Goal: Check status: Check status

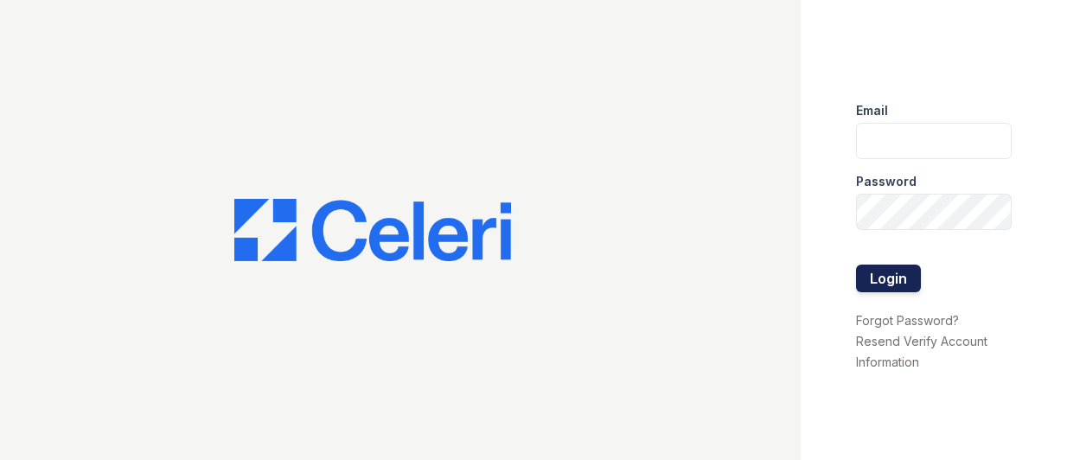
type input "[PERSON_NAME][EMAIL_ADDRESS][PERSON_NAME][DOMAIN_NAME]"
click at [883, 271] on button "Login" at bounding box center [888, 278] width 65 height 28
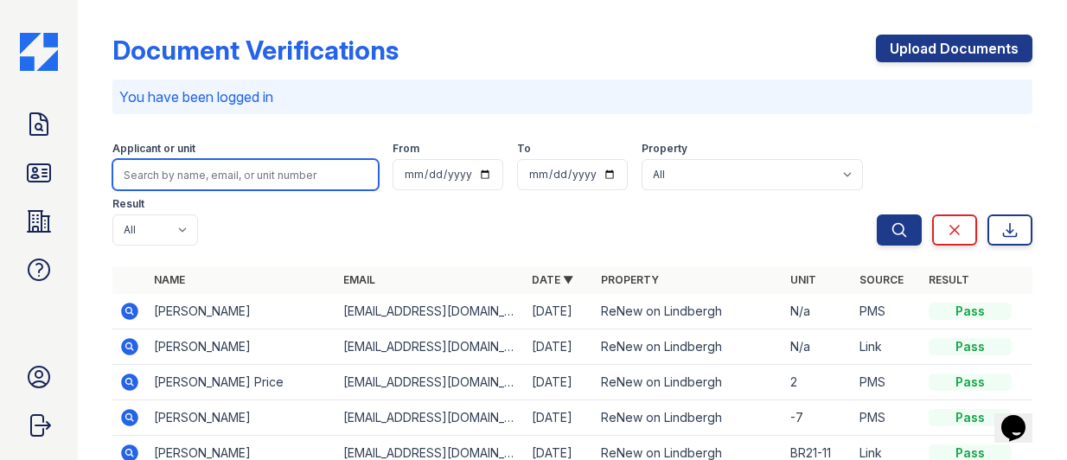
click at [287, 184] on input "search" at bounding box center [245, 174] width 266 height 31
type input "dumas"
click at [876, 214] on button "Search" at bounding box center [898, 229] width 45 height 31
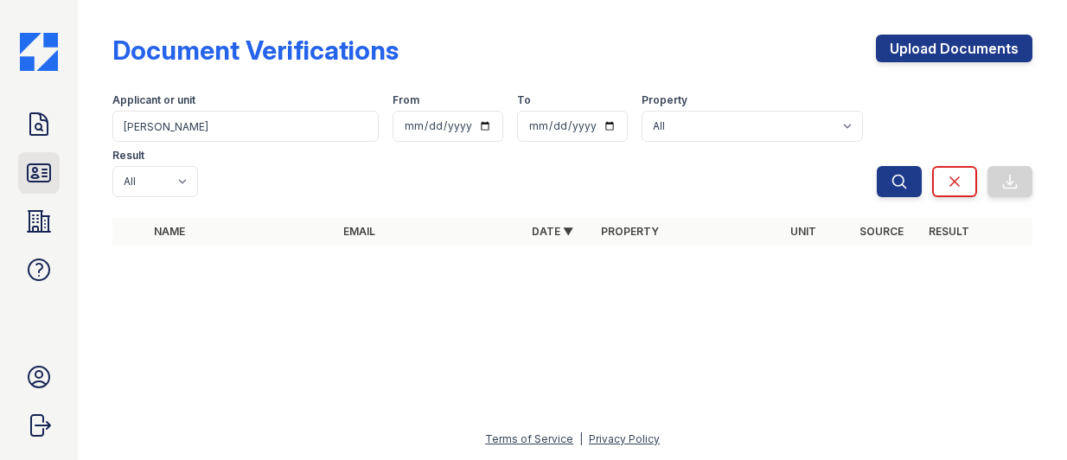
click at [38, 172] on icon at bounding box center [39, 173] width 28 height 28
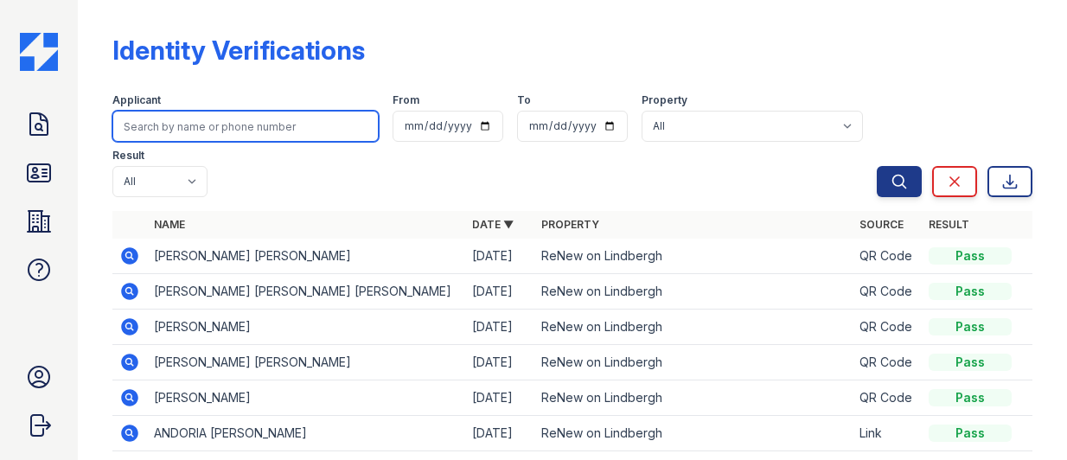
click at [213, 120] on input "search" at bounding box center [245, 126] width 266 height 31
type input "dumas"
click at [876, 166] on button "Search" at bounding box center [898, 181] width 45 height 31
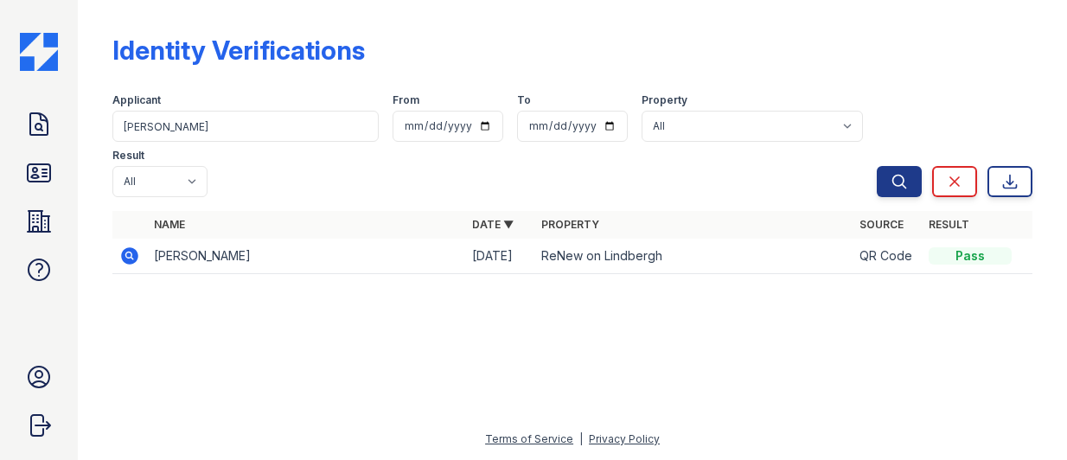
click at [128, 261] on icon at bounding box center [129, 255] width 17 height 17
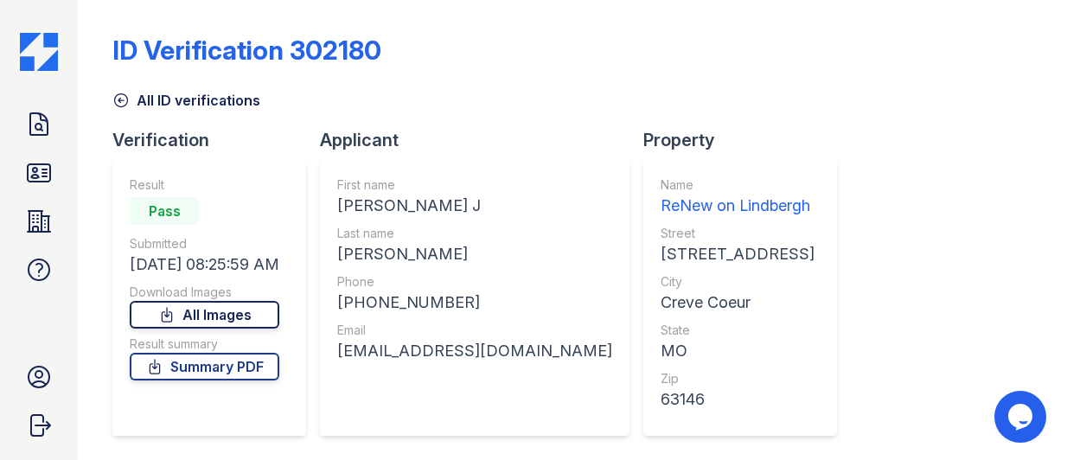
click at [209, 324] on link "All Images" at bounding box center [205, 315] width 150 height 28
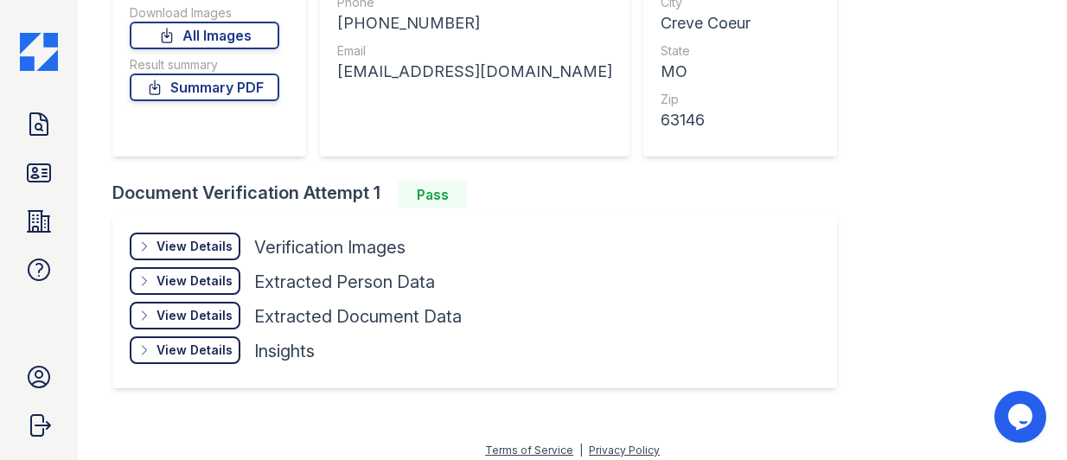
scroll to position [290, 0]
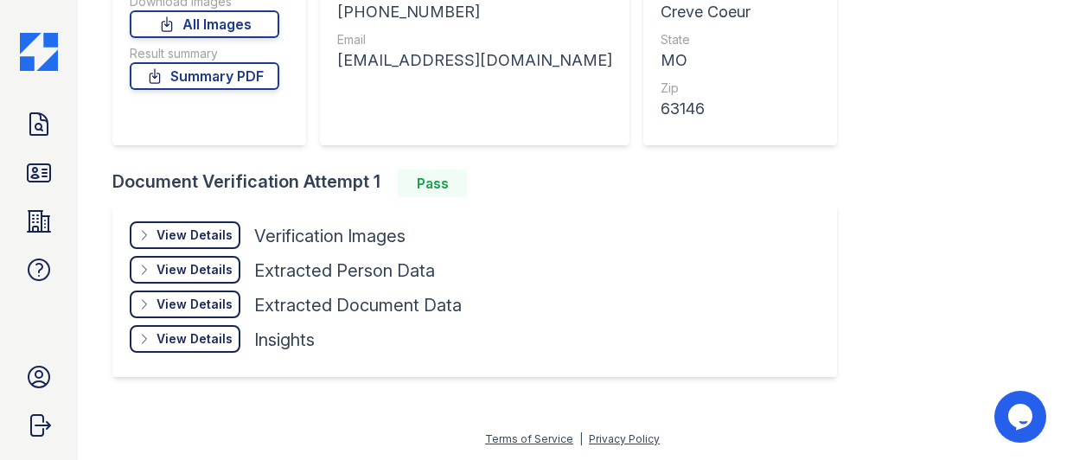
click at [208, 239] on div "View Details" at bounding box center [194, 234] width 76 height 17
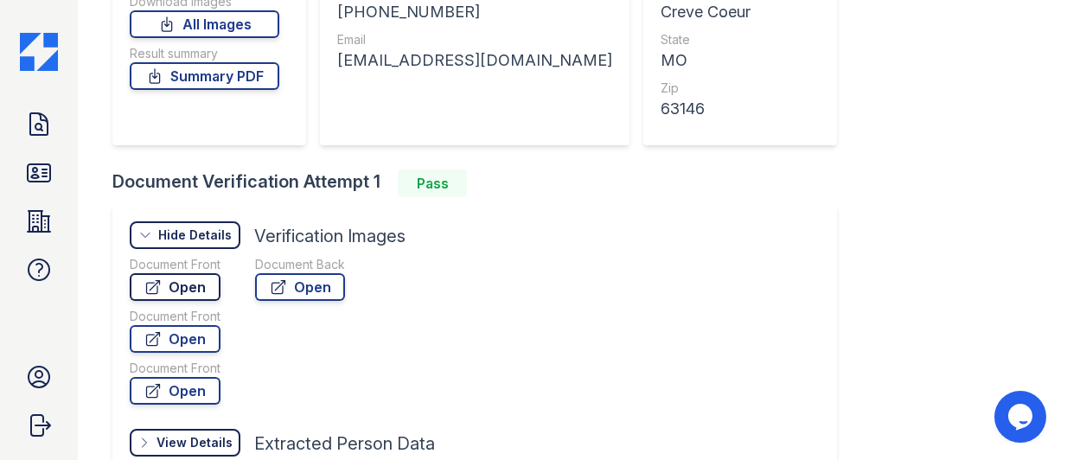
click at [194, 286] on link "Open" at bounding box center [175, 287] width 91 height 28
click at [233, 27] on link "All Images" at bounding box center [205, 24] width 150 height 28
